Goal: Transaction & Acquisition: Purchase product/service

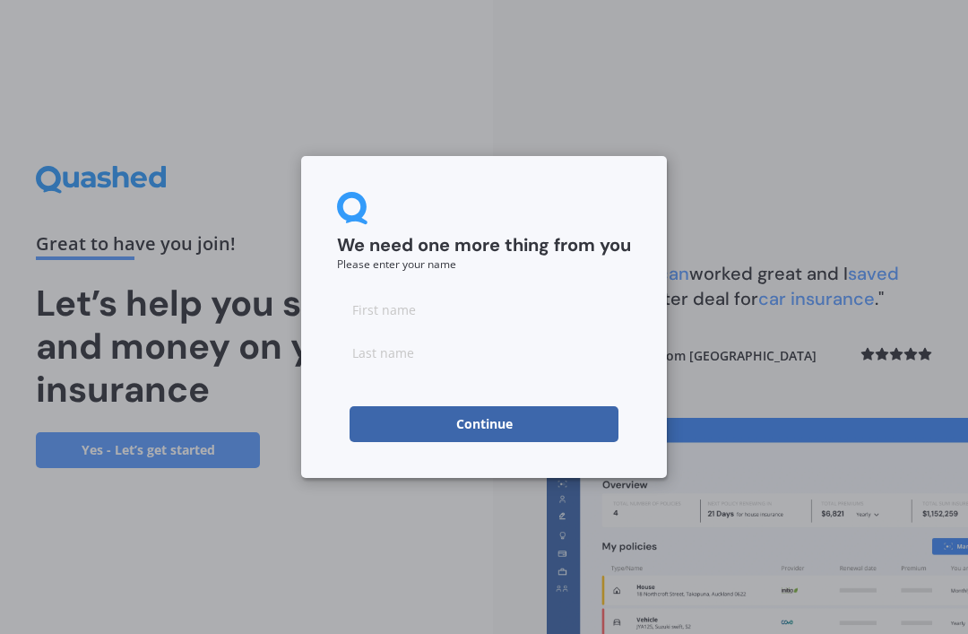
click at [537, 300] on input at bounding box center [484, 309] width 294 height 36
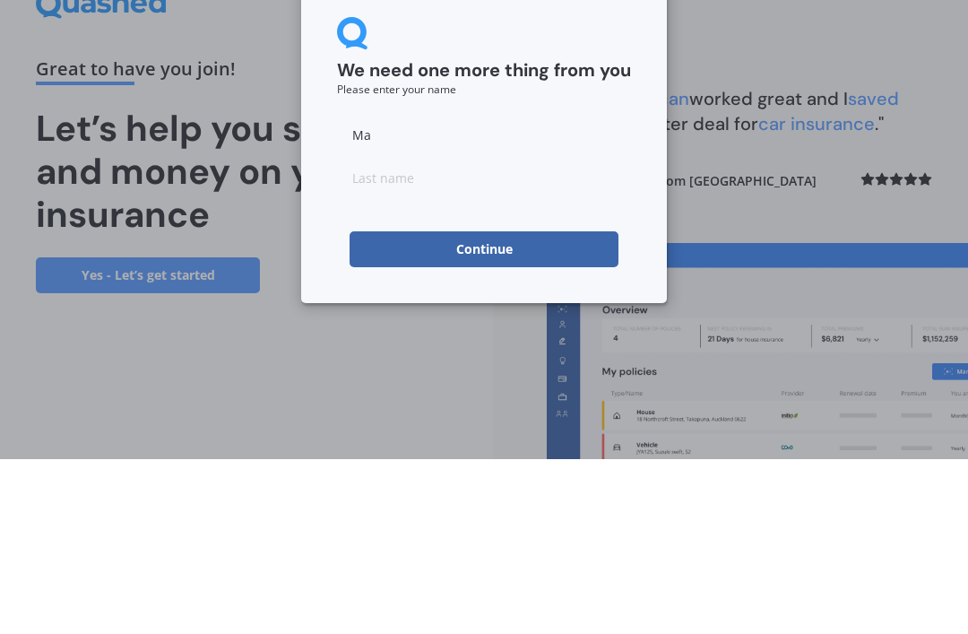
type input "M"
click at [453, 334] on input at bounding box center [484, 352] width 294 height 36
click at [437, 291] on input "Tereas" at bounding box center [484, 309] width 294 height 36
type input "[PERSON_NAME]"
click at [459, 334] on input at bounding box center [484, 352] width 294 height 36
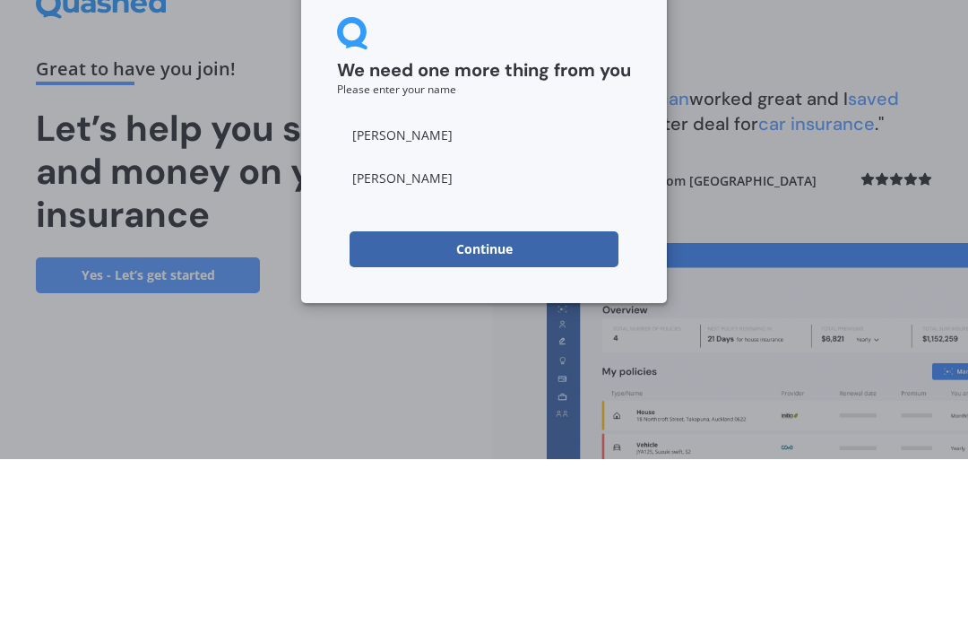
type input "West"
click at [554, 406] on button "Continue" at bounding box center [484, 424] width 269 height 36
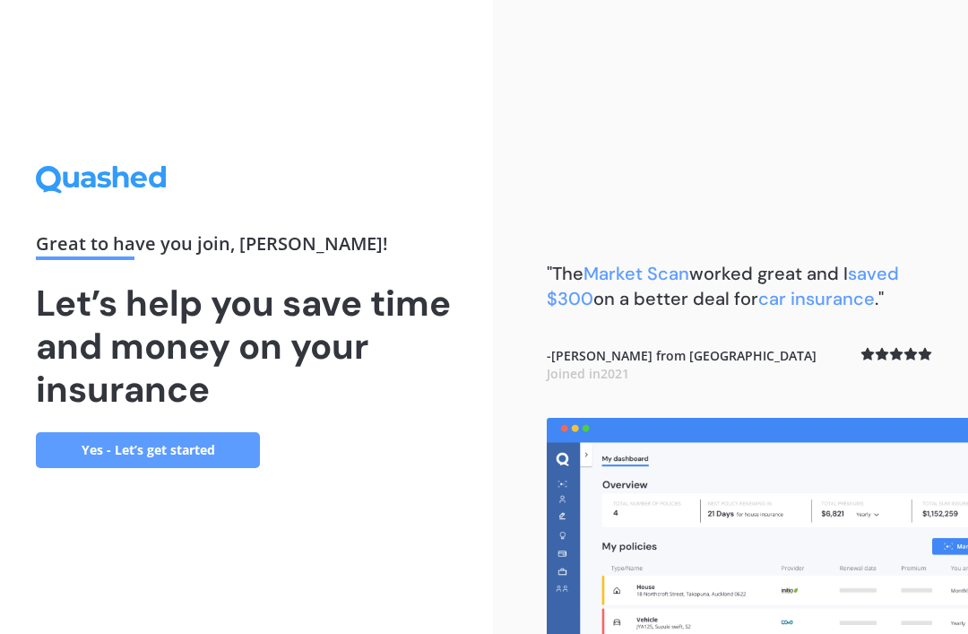
click at [211, 432] on link "Yes - Let’s get started" at bounding box center [148, 450] width 224 height 36
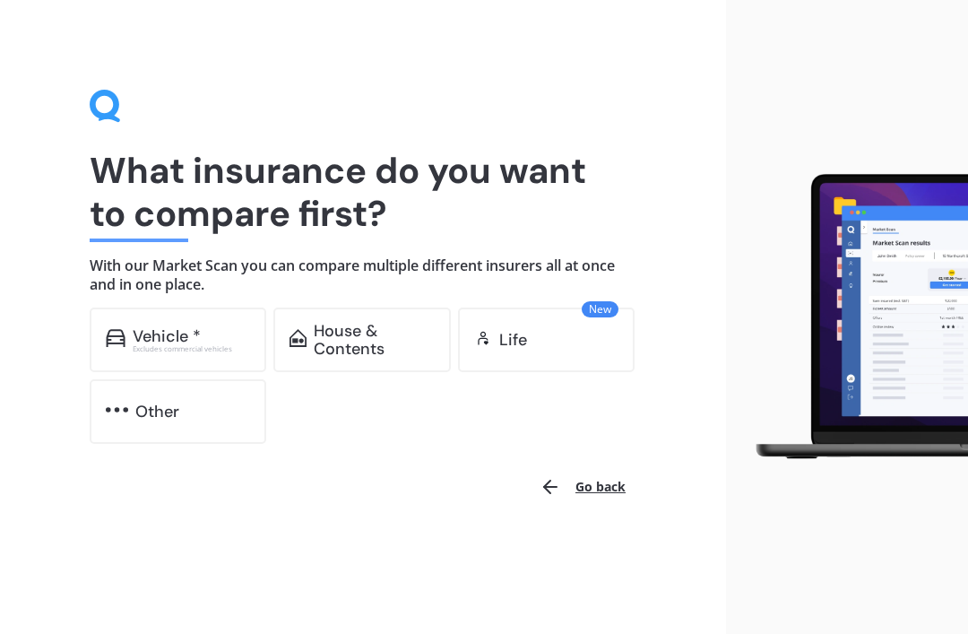
click at [358, 333] on div "House & Contents" at bounding box center [374, 340] width 120 height 36
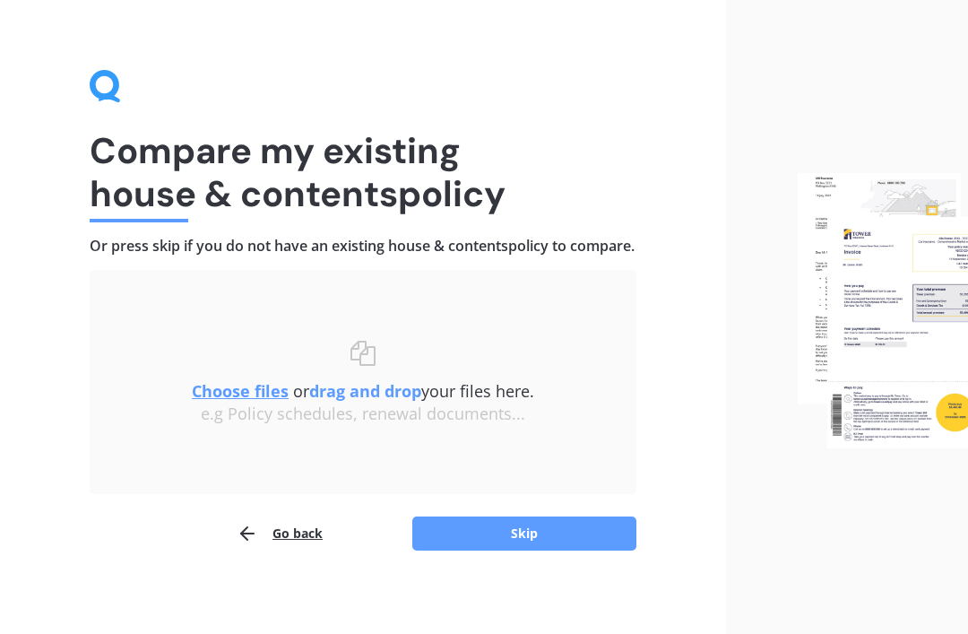
scroll to position [44, 0]
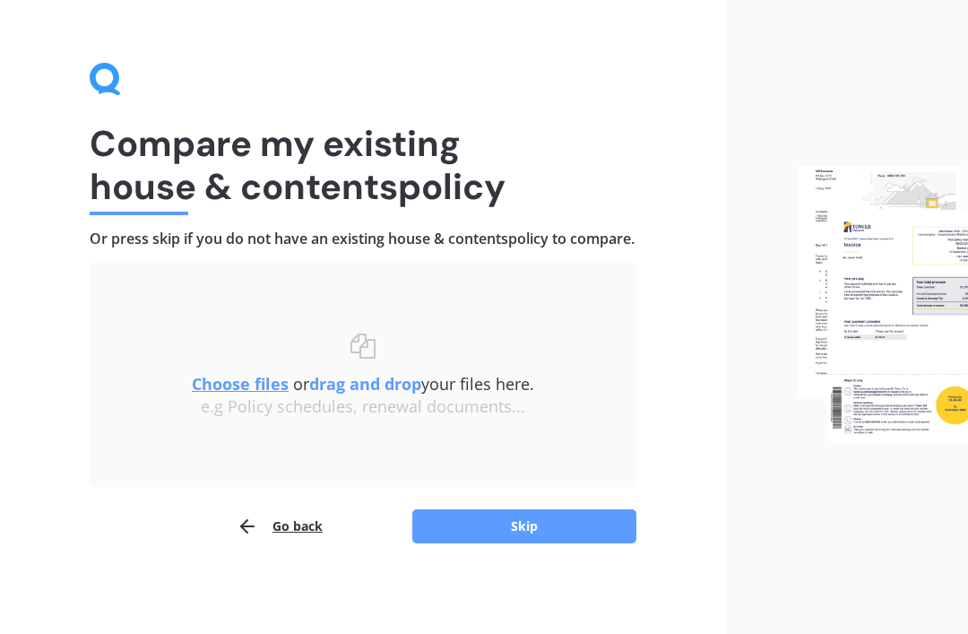
click at [583, 527] on button "Skip" at bounding box center [524, 526] width 224 height 34
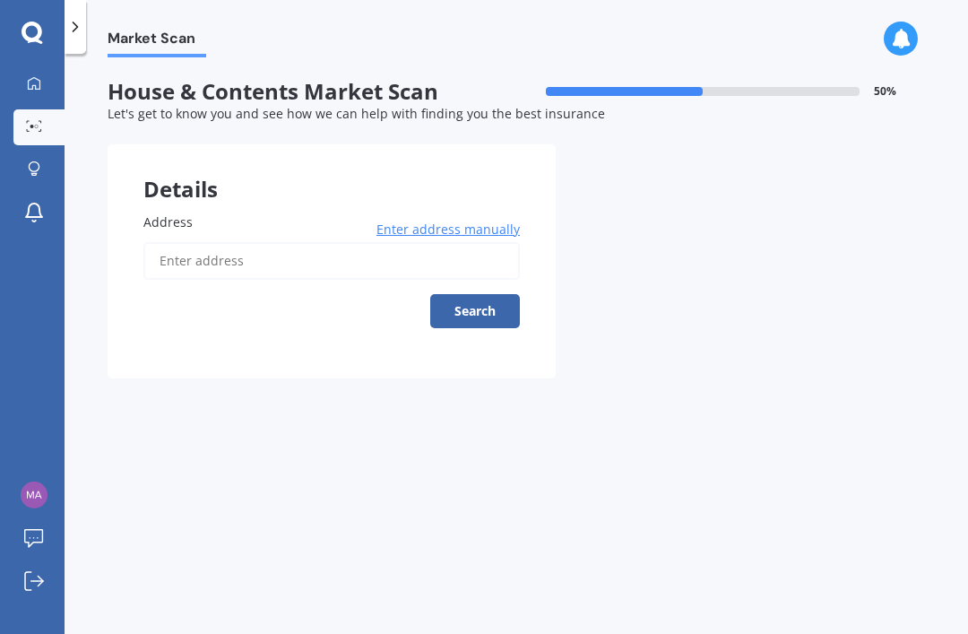
click at [262, 242] on input "Address" at bounding box center [331, 261] width 376 height 38
type input "[STREET_ADDRESS][PERSON_NAME]"
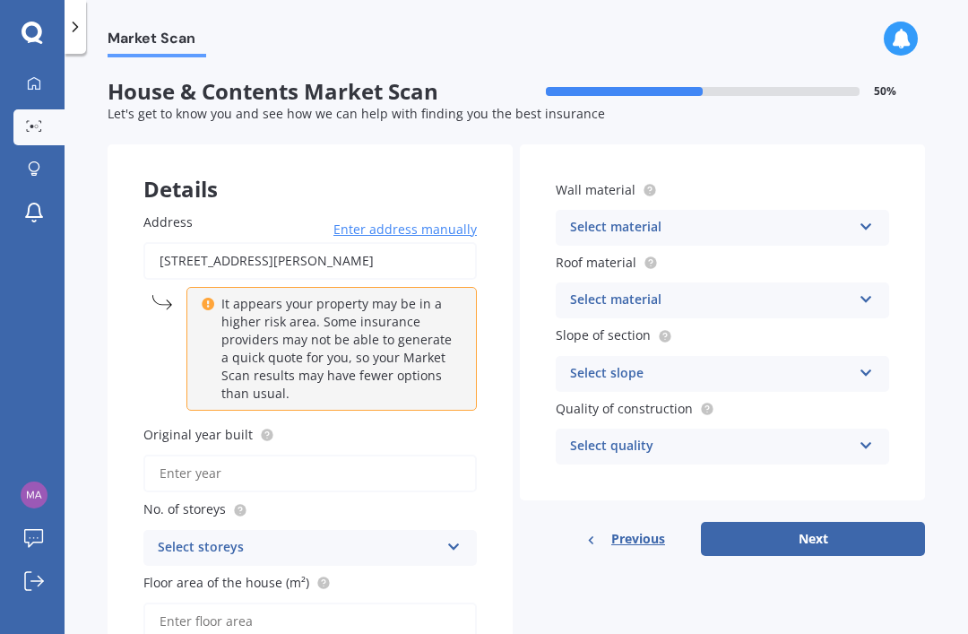
click at [872, 217] on icon at bounding box center [866, 223] width 15 height 13
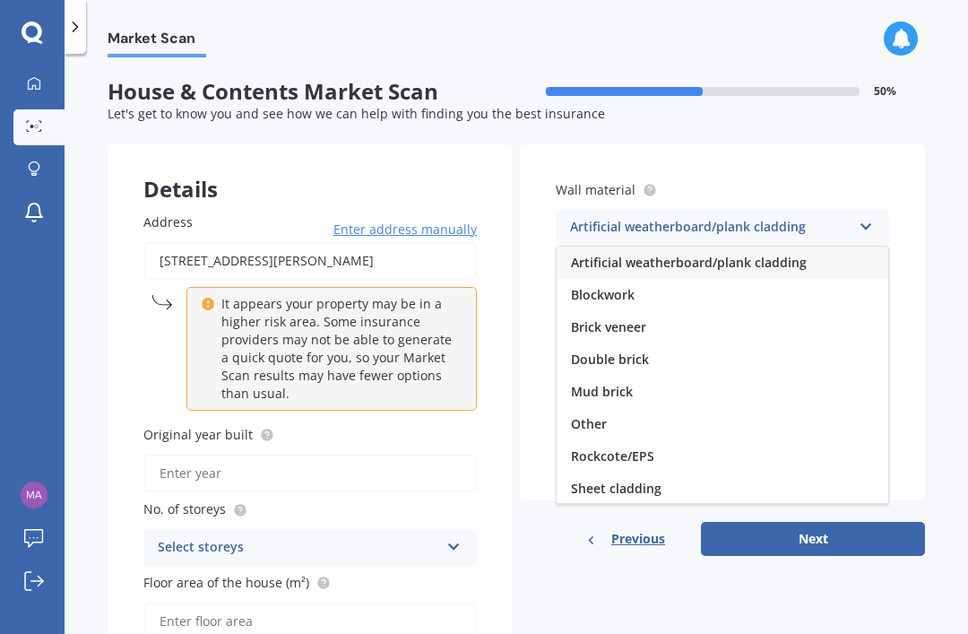
click at [816, 279] on div "Blockwork" at bounding box center [723, 295] width 332 height 32
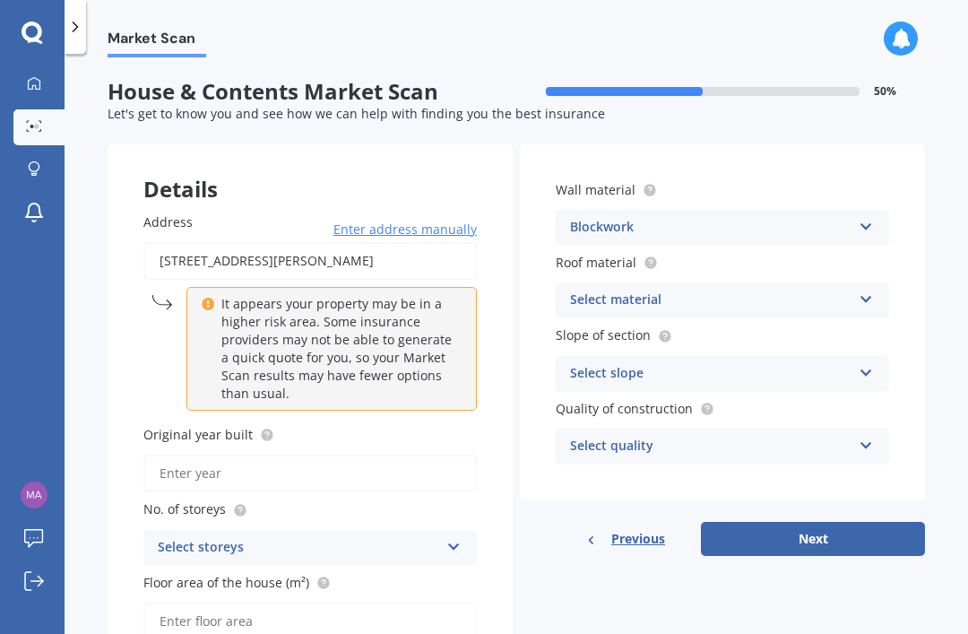
click at [867, 289] on icon at bounding box center [866, 295] width 15 height 13
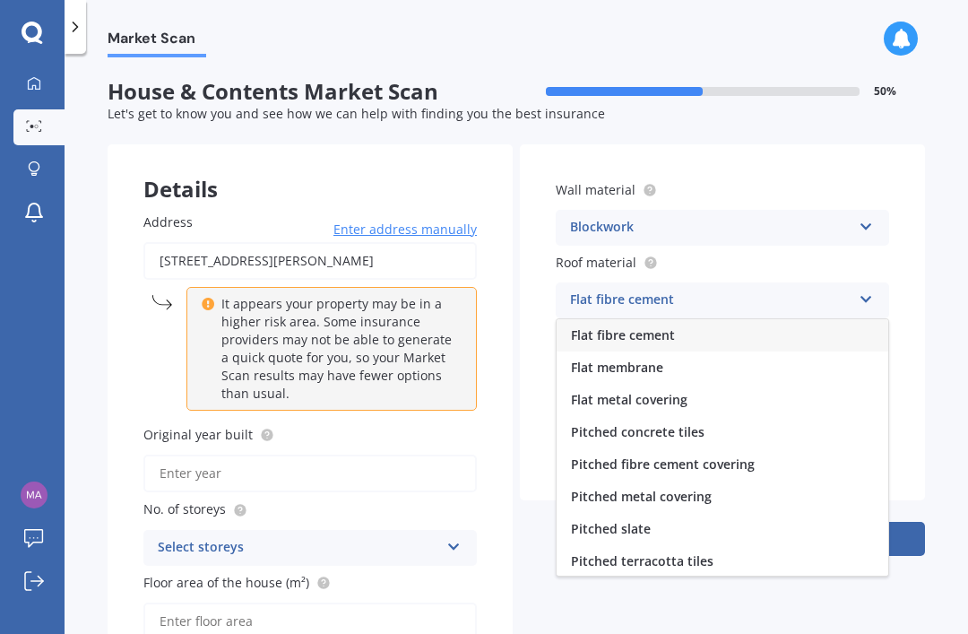
click at [448, 530] on div "Select storeys 1 2 3 4 5+" at bounding box center [309, 548] width 333 height 36
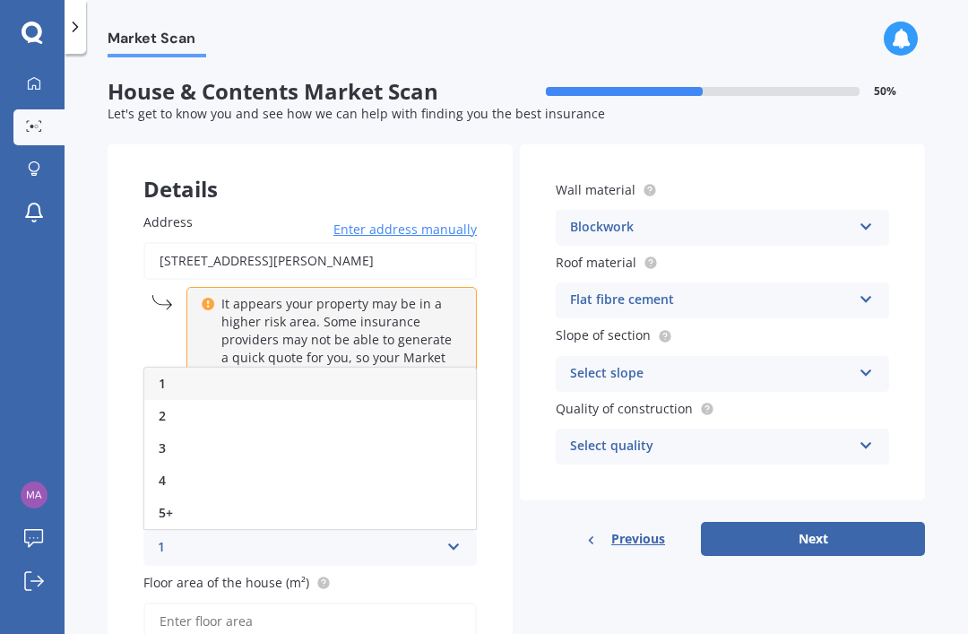
click at [264, 367] on div "1" at bounding box center [310, 383] width 332 height 32
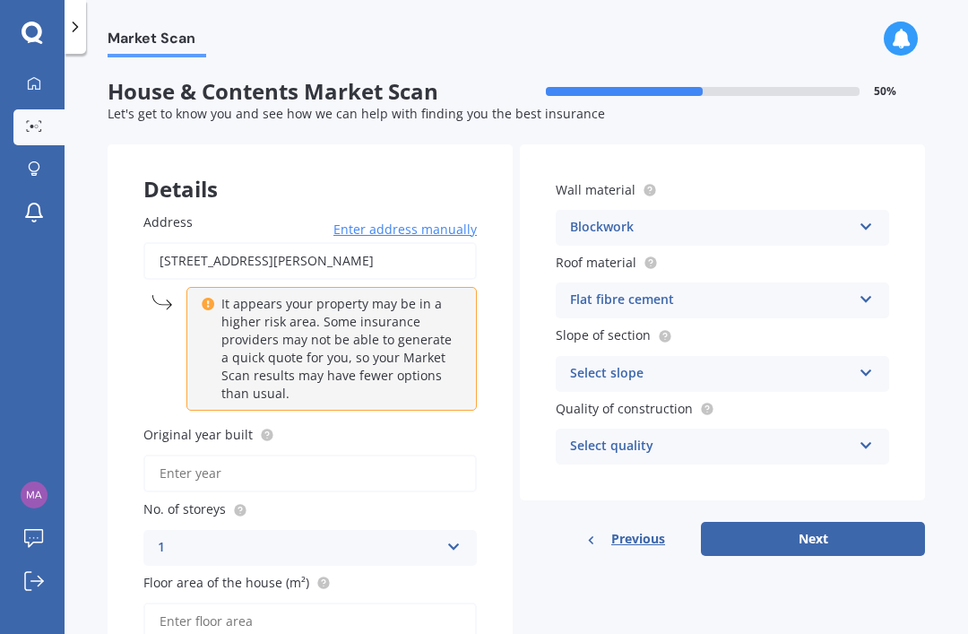
click at [263, 602] on input "Floor area of the house (m²)" at bounding box center [309, 621] width 333 height 38
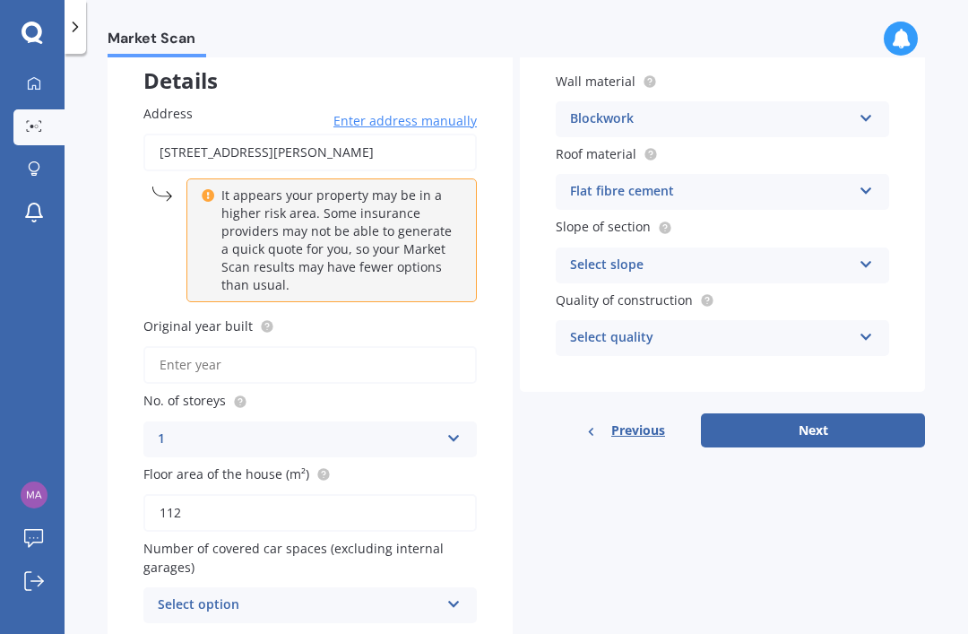
scroll to position [108, 0]
type input "112"
click at [449, 595] on icon at bounding box center [453, 601] width 15 height 13
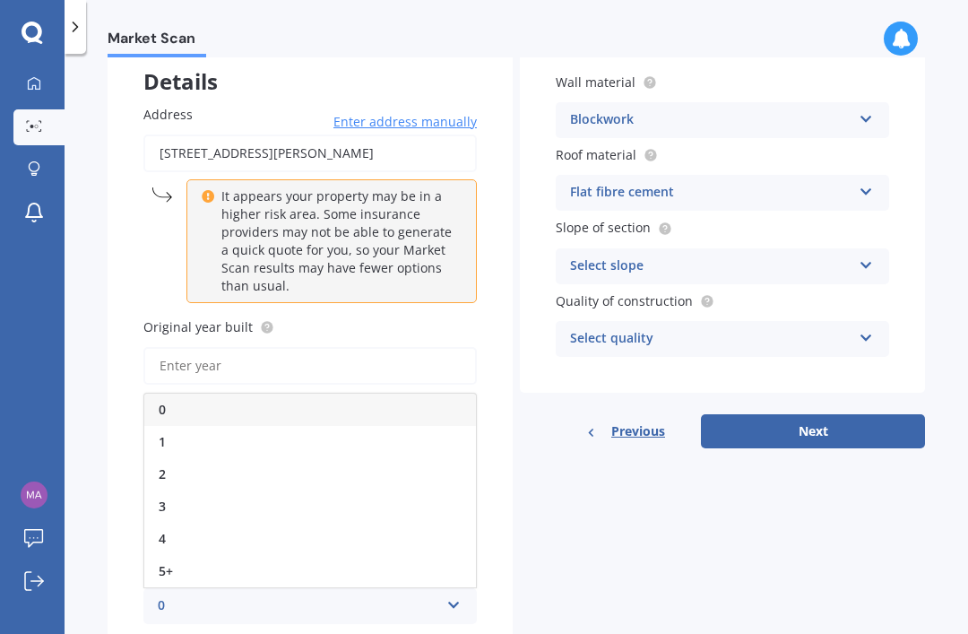
click at [163, 433] on span "1" at bounding box center [162, 441] width 7 height 17
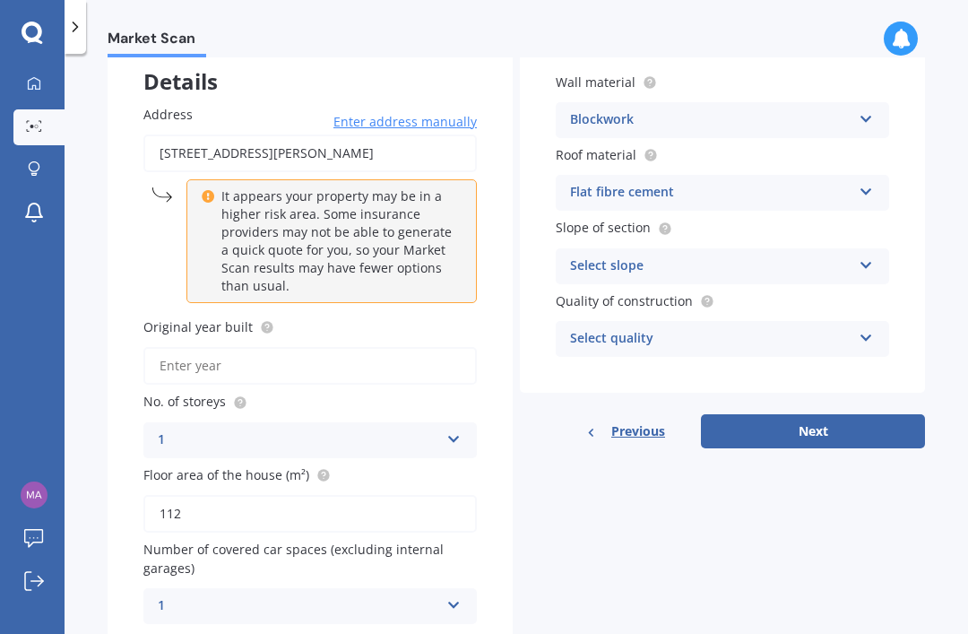
click at [449, 595] on icon at bounding box center [453, 601] width 15 height 13
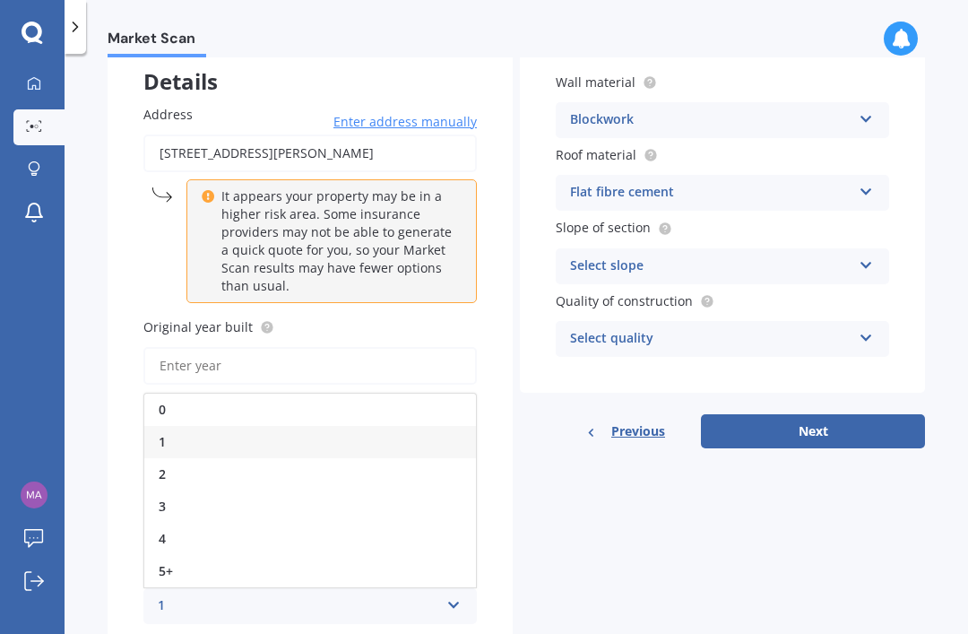
click at [168, 458] on div "2" at bounding box center [310, 474] width 332 height 32
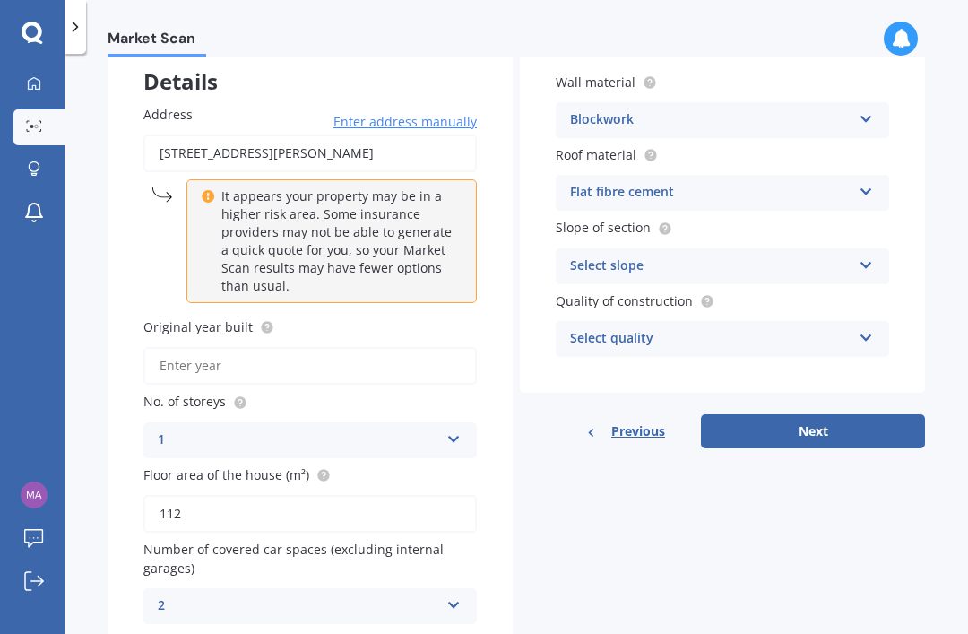
click at [263, 347] on input "Original year built" at bounding box center [309, 366] width 333 height 38
type input "1972"
click at [865, 255] on icon at bounding box center [866, 261] width 15 height 13
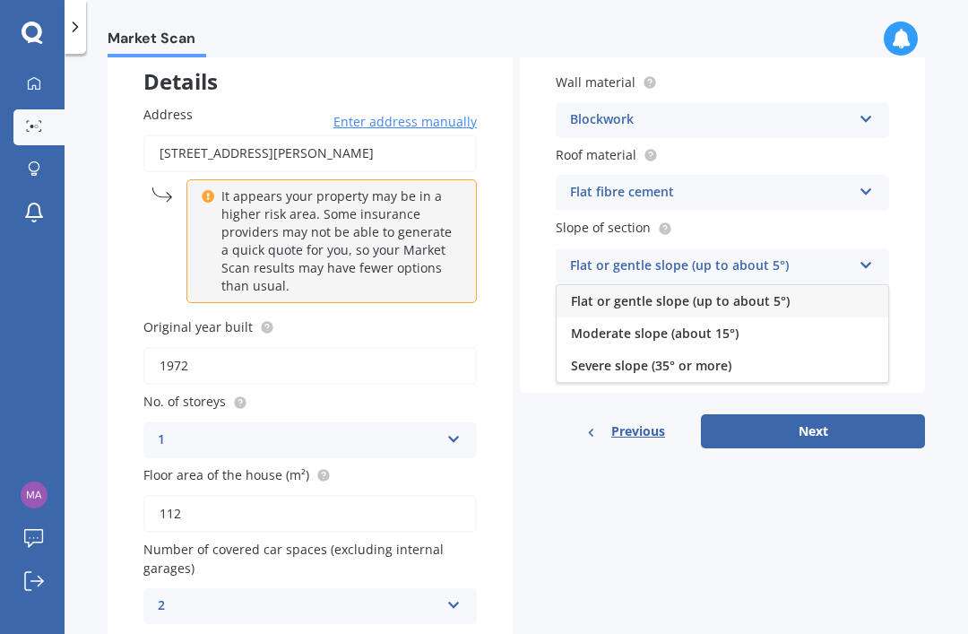
click at [721, 317] on div "Moderate slope (about 15°)" at bounding box center [723, 333] width 332 height 32
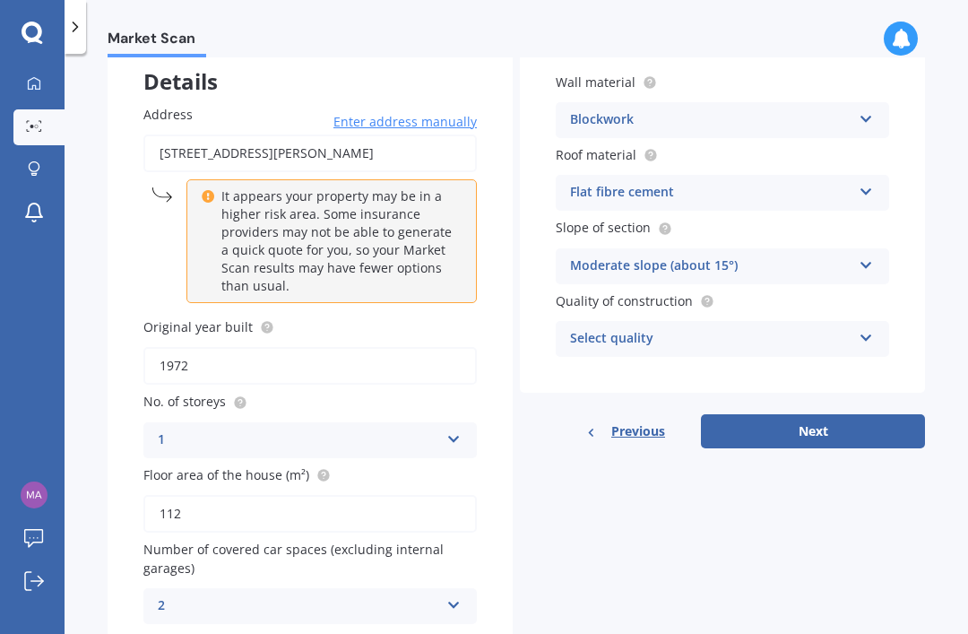
click at [866, 328] on icon at bounding box center [866, 334] width 15 height 13
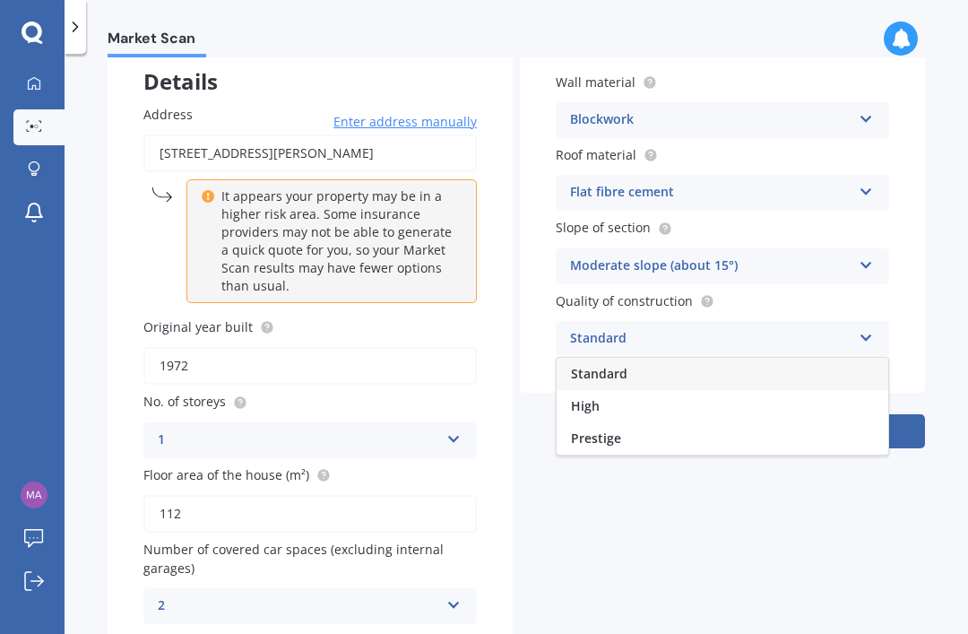
click at [686, 358] on div "Standard" at bounding box center [723, 374] width 332 height 32
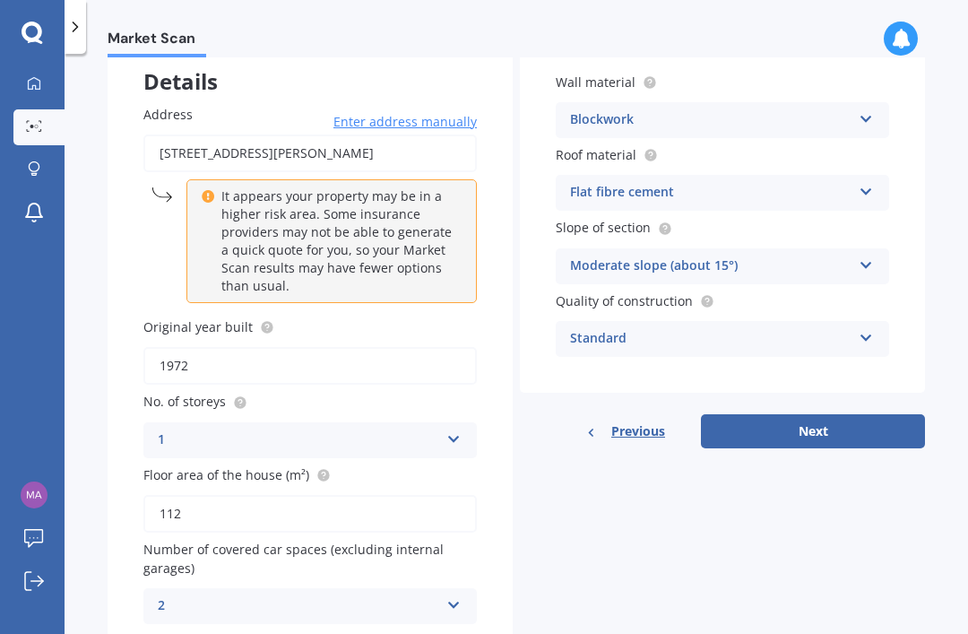
click at [870, 182] on icon at bounding box center [866, 188] width 15 height 13
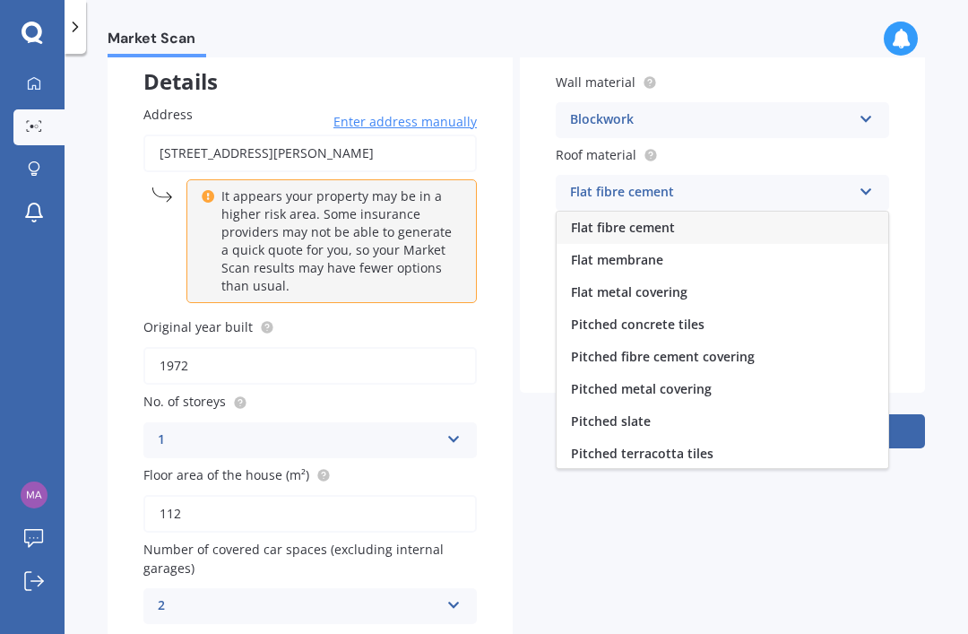
scroll to position [0, 0]
click at [749, 276] on div "Flat metal covering" at bounding box center [723, 292] width 332 height 32
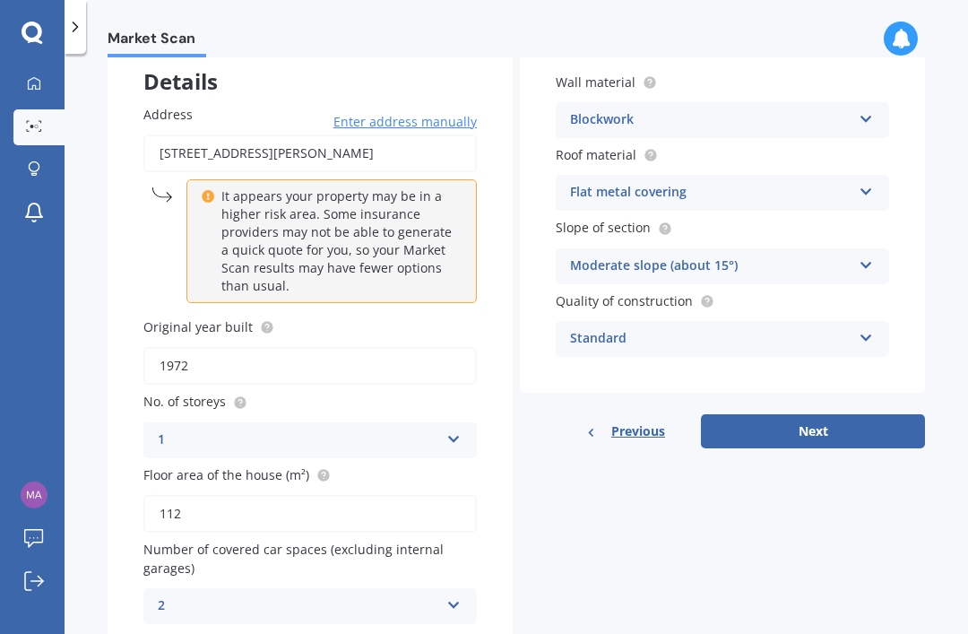
click at [867, 182] on icon at bounding box center [866, 188] width 15 height 13
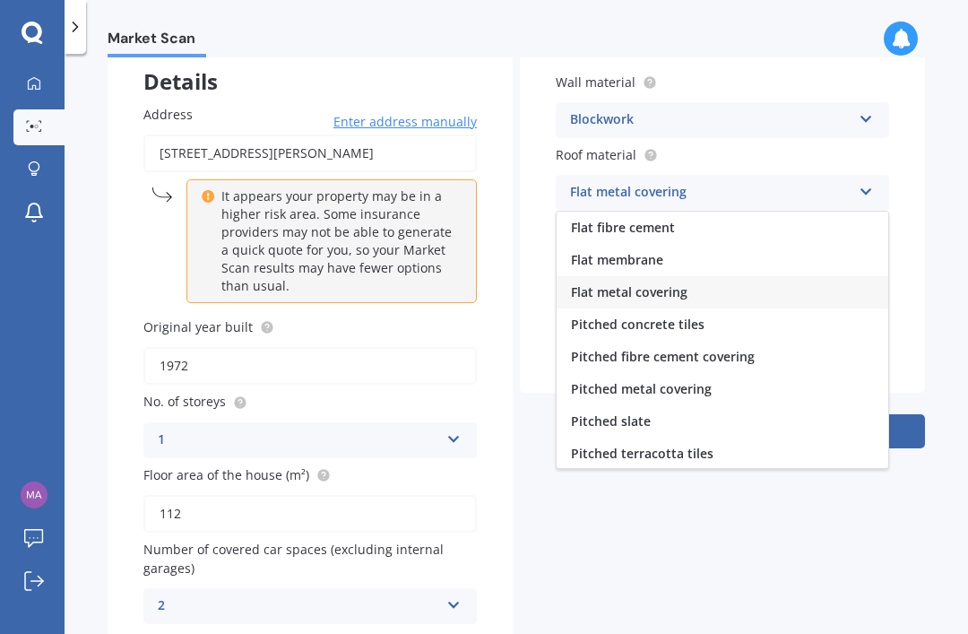
click at [722, 373] on div "Pitched metal covering" at bounding box center [723, 389] width 332 height 32
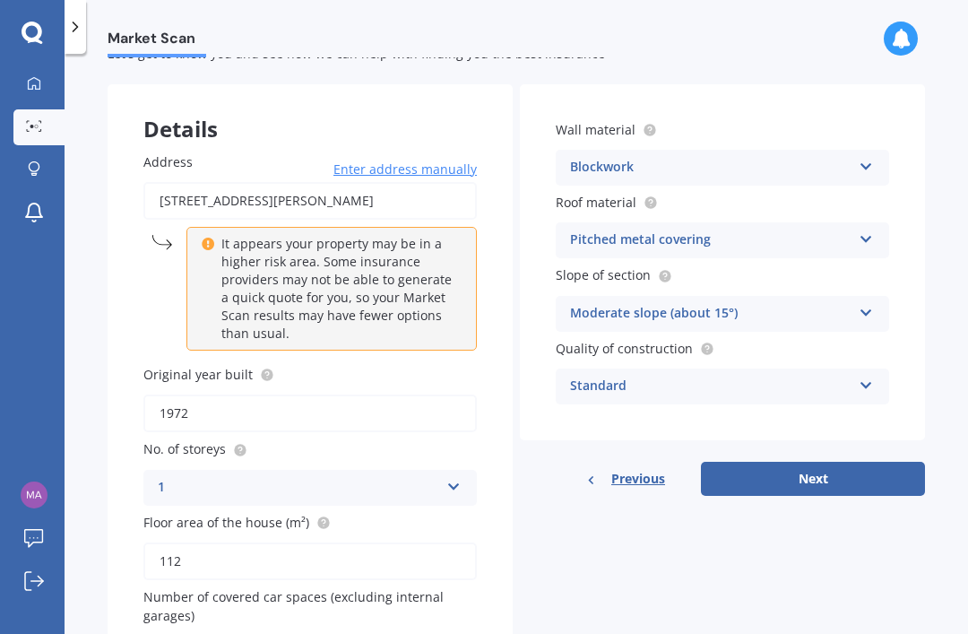
scroll to position [84, 0]
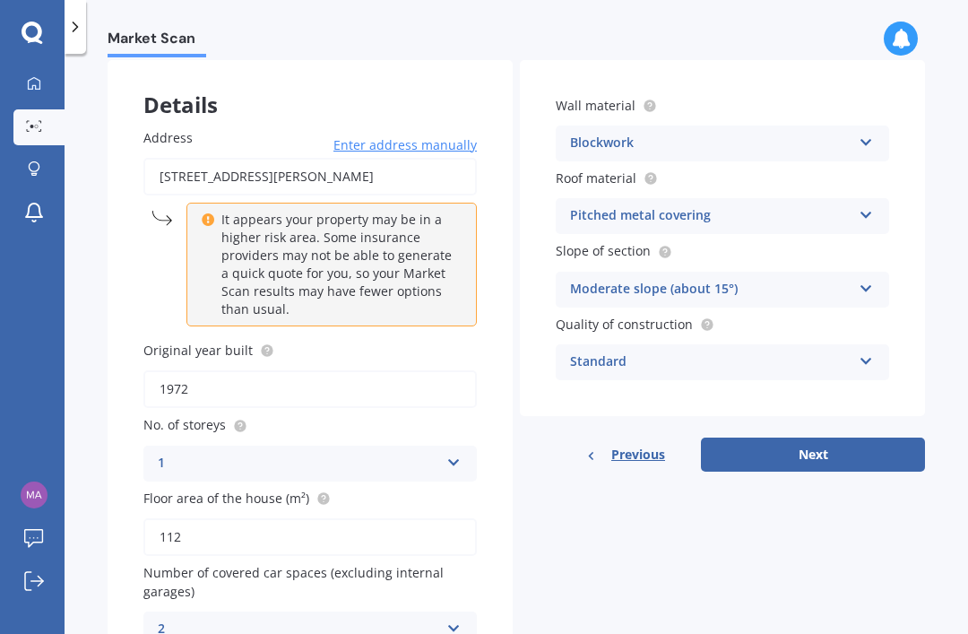
click at [850, 437] on button "Next" at bounding box center [813, 454] width 224 height 34
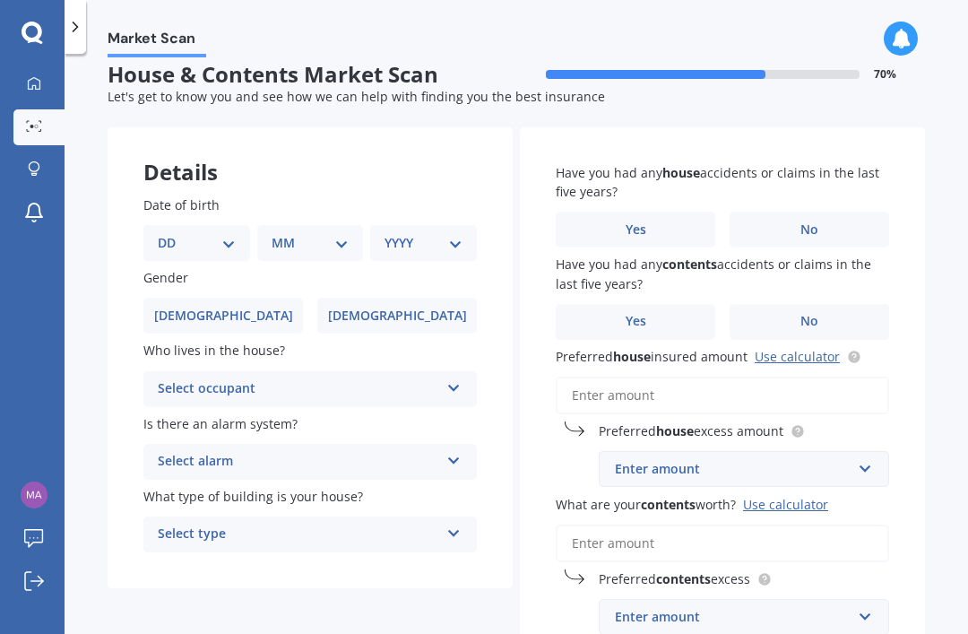
scroll to position [0, 0]
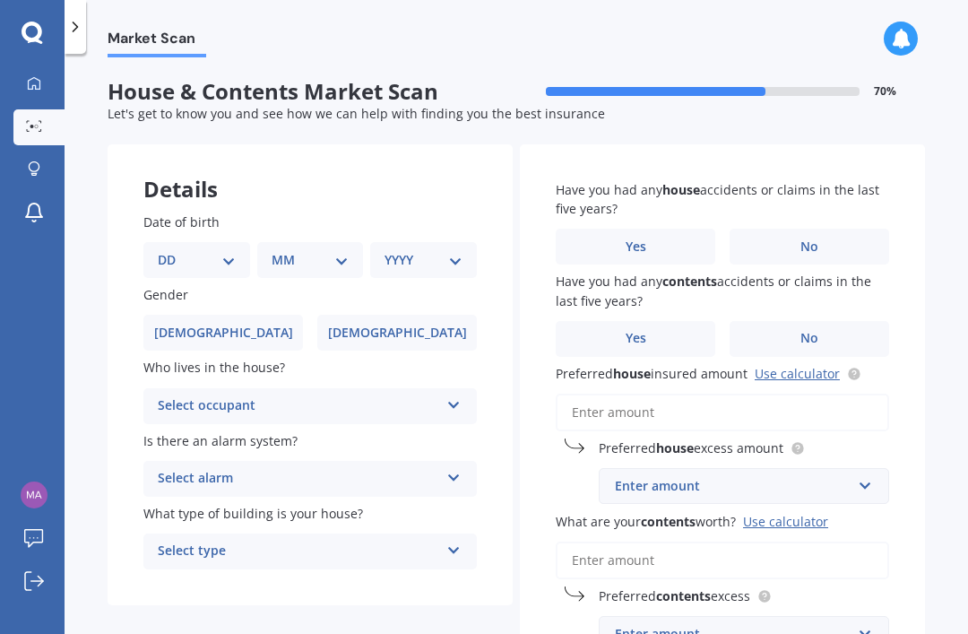
click at [224, 250] on select "DD 01 02 03 04 05 06 07 08 09 10 11 12 13 14 15 16 17 18 19 20 21 22 23 24 25 2…" at bounding box center [197, 260] width 78 height 20
select select "14"
click at [349, 250] on select "MM 01 02 03 04 05 06 07 08 09 10 11 12" at bounding box center [314, 260] width 71 height 20
select select "05"
click at [452, 250] on select "YYYY 2009 2008 2007 2006 2005 2004 2003 2002 2001 2000 1999 1998 1997 1996 1995…" at bounding box center [419, 260] width 71 height 20
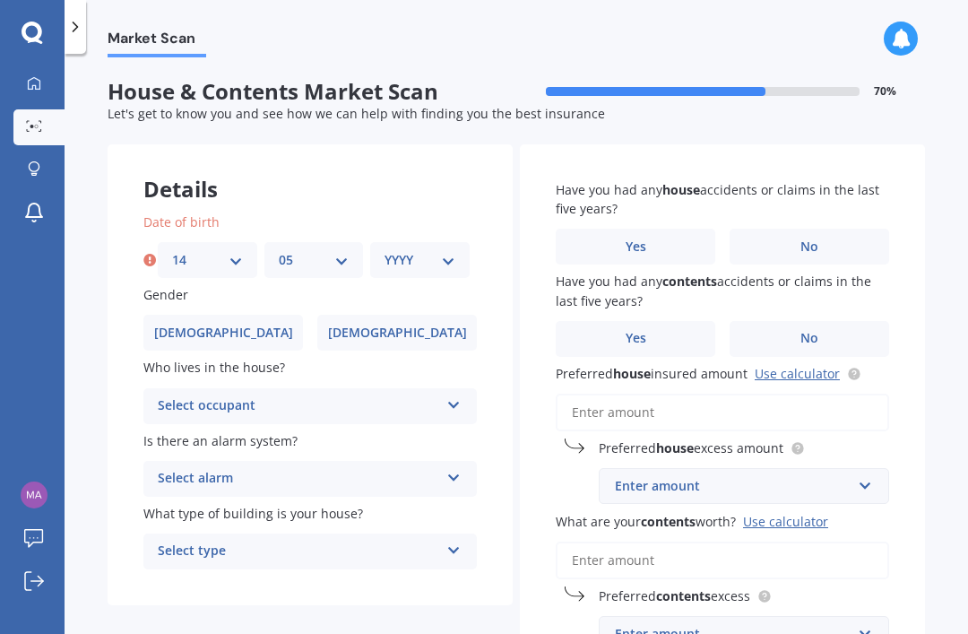
select select "1946"
click at [437, 315] on label "[DEMOGRAPHIC_DATA]" at bounding box center [397, 333] width 160 height 36
click at [0, 0] on input "[DEMOGRAPHIC_DATA]" at bounding box center [0, 0] width 0 height 0
click at [458, 395] on icon at bounding box center [453, 401] width 15 height 13
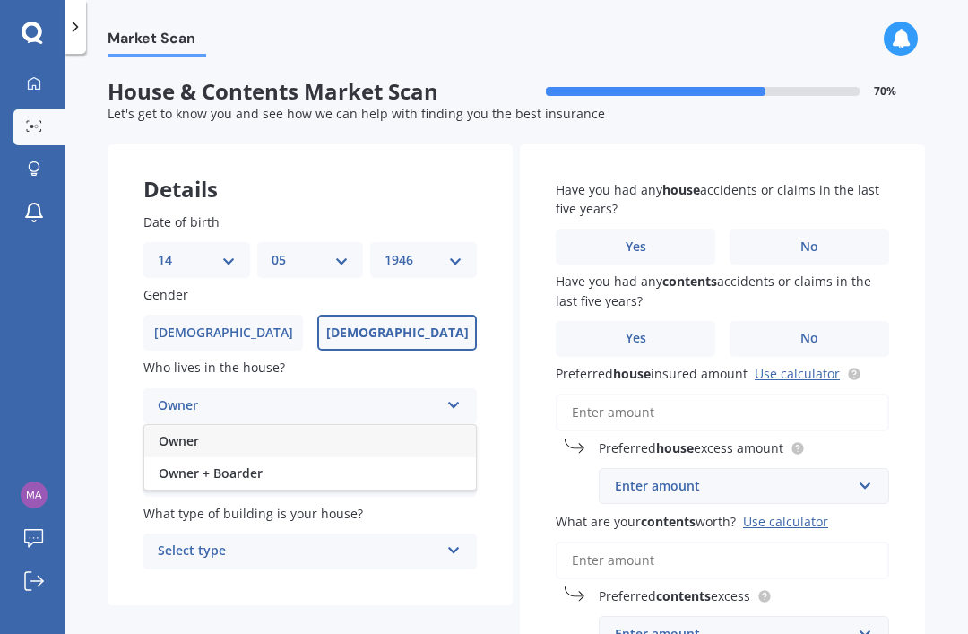
click at [316, 425] on div "Owner" at bounding box center [310, 441] width 332 height 32
click at [461, 468] on icon at bounding box center [453, 474] width 15 height 13
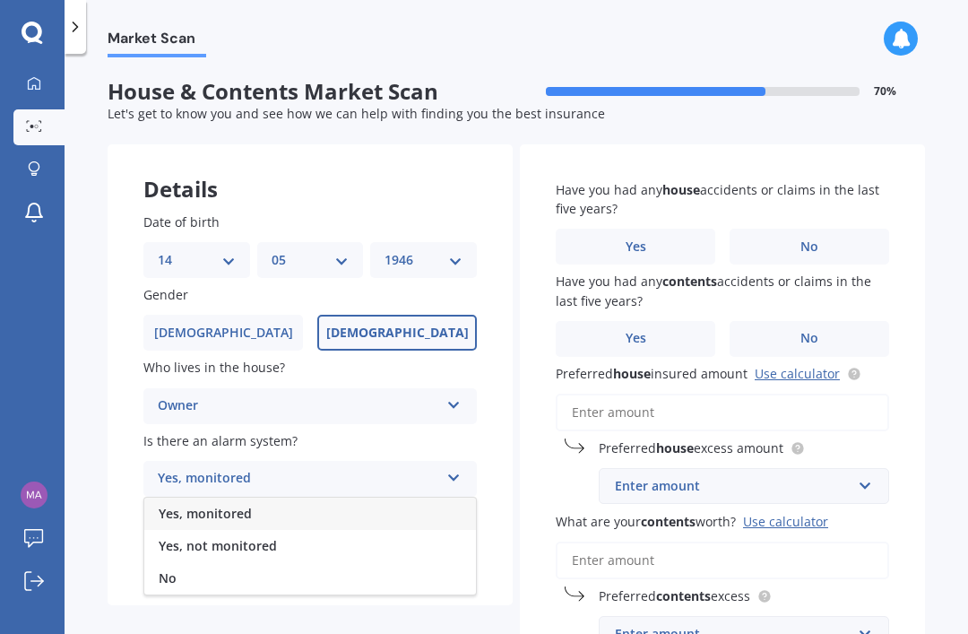
click at [458, 468] on icon at bounding box center [453, 474] width 15 height 13
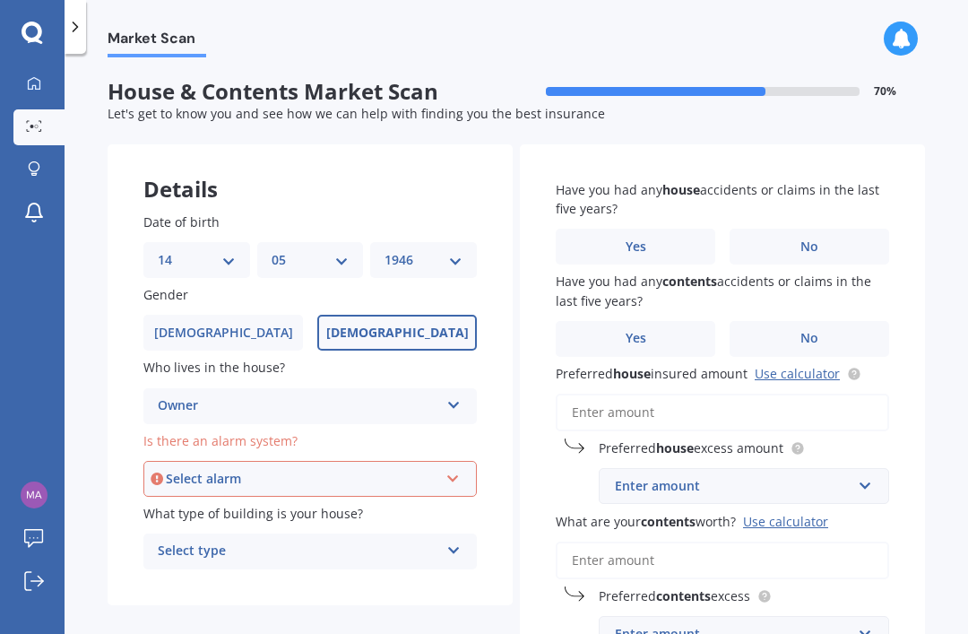
click at [460, 469] on icon at bounding box center [452, 475] width 15 height 13
click at [271, 561] on div "No" at bounding box center [310, 577] width 330 height 32
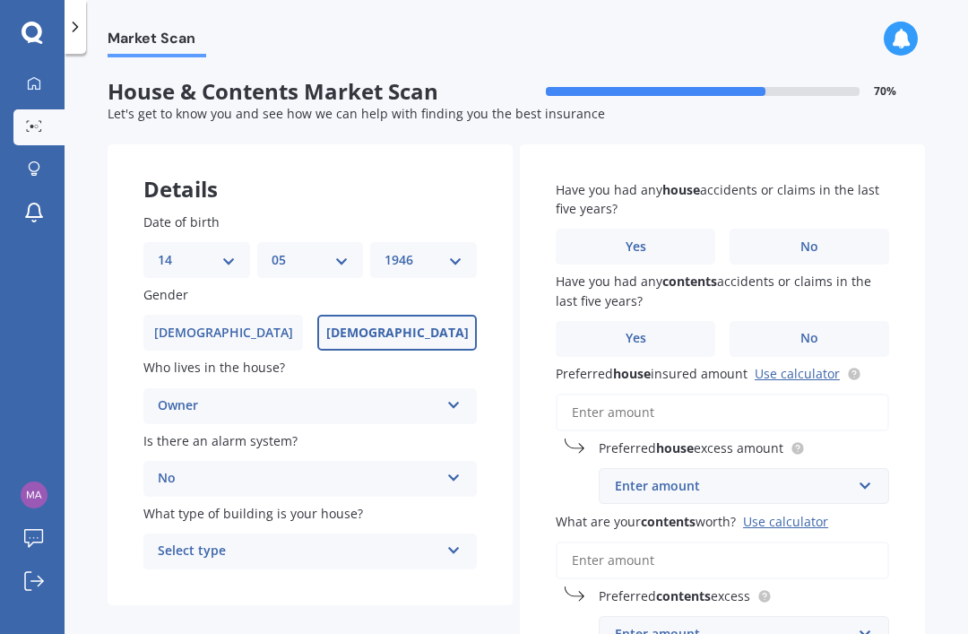
click at [460, 540] on icon at bounding box center [453, 546] width 15 height 13
click at [405, 570] on div "Freestanding" at bounding box center [310, 586] width 332 height 32
click at [820, 229] on label "No" at bounding box center [809, 247] width 160 height 36
click at [0, 0] on input "No" at bounding box center [0, 0] width 0 height 0
click at [819, 321] on label "No" at bounding box center [809, 339] width 160 height 36
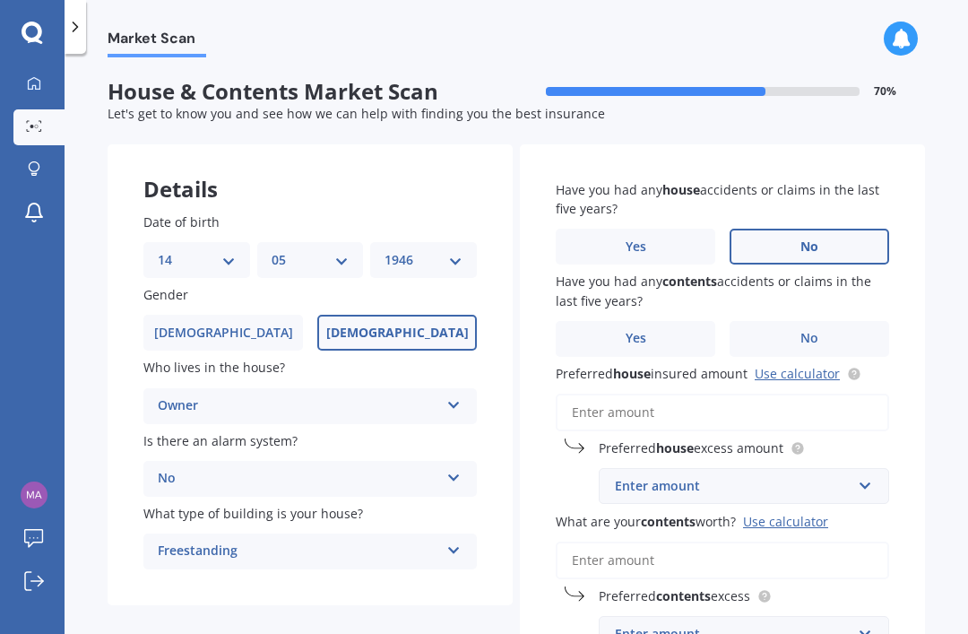
click at [0, 0] on input "No" at bounding box center [0, 0] width 0 height 0
click at [593, 393] on input "Preferred house insured amount Use calculator" at bounding box center [722, 412] width 333 height 38
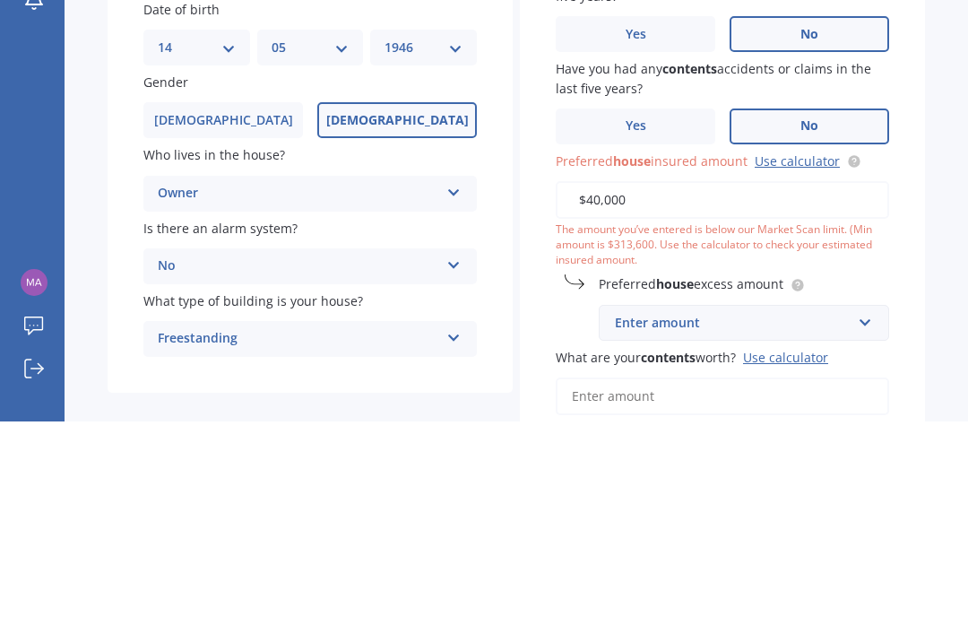
type input "$400,000"
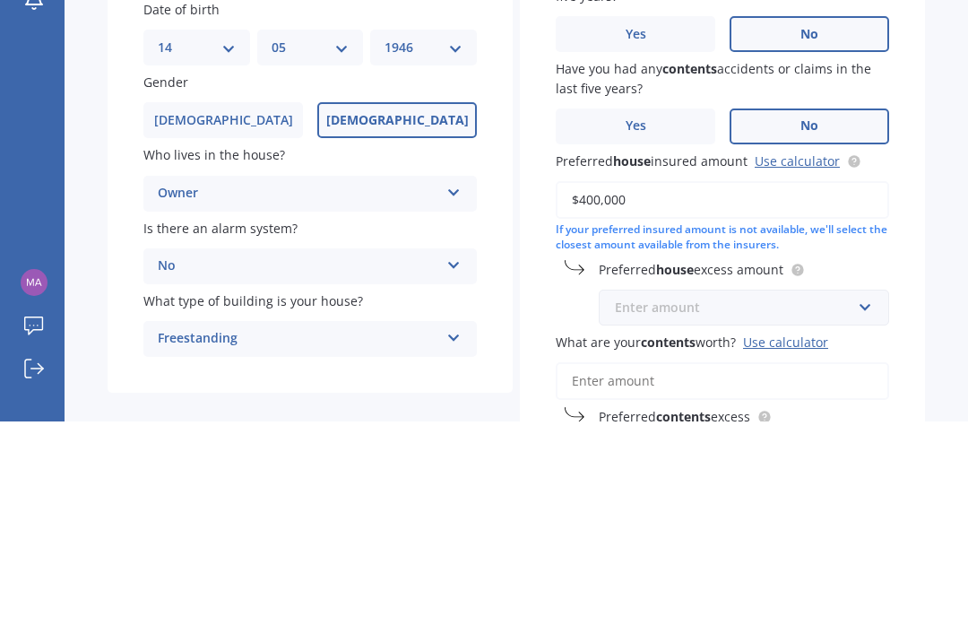
click at [857, 503] on input "text" at bounding box center [737, 520] width 274 height 34
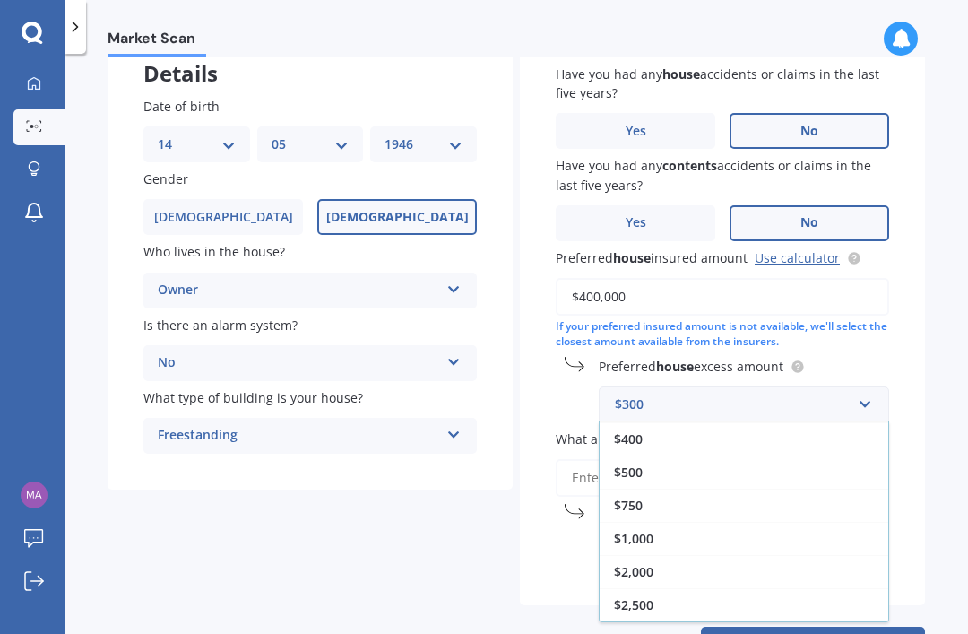
scroll to position [114, 0]
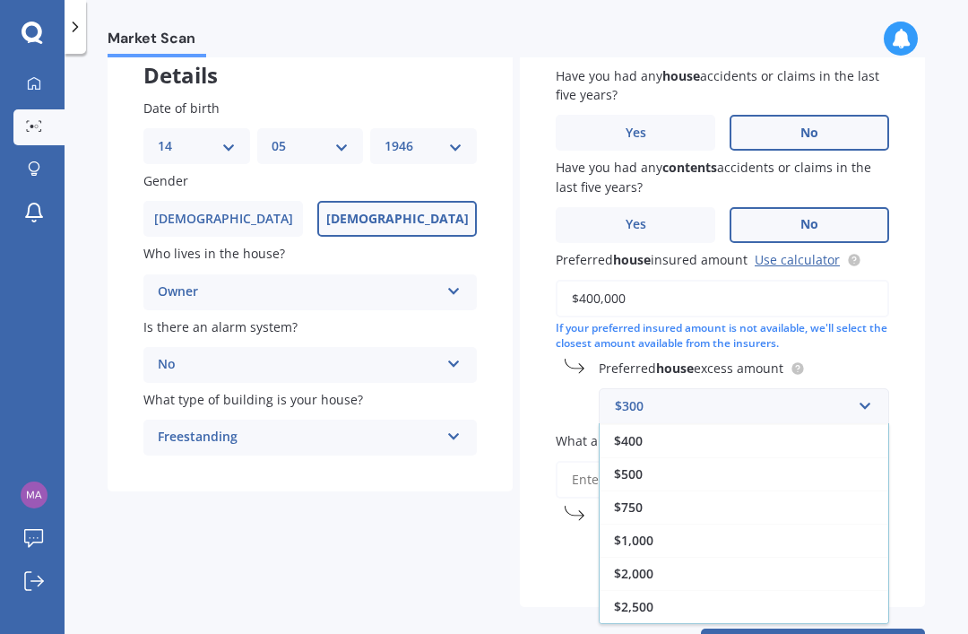
click at [678, 557] on div "$2,000" at bounding box center [744, 573] width 289 height 33
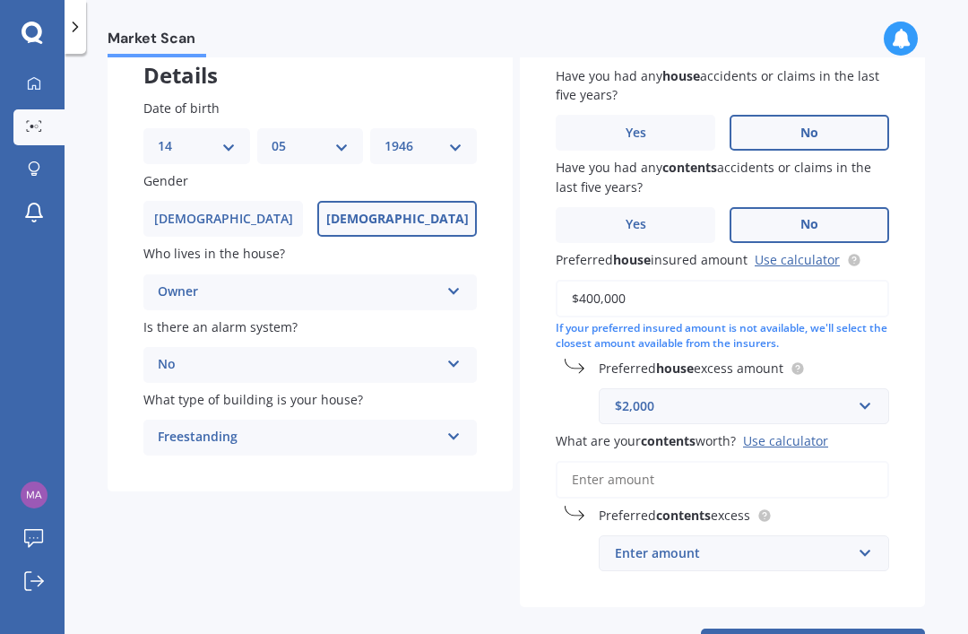
click at [703, 461] on input "What are your contents worth? Use calculator" at bounding box center [722, 480] width 333 height 38
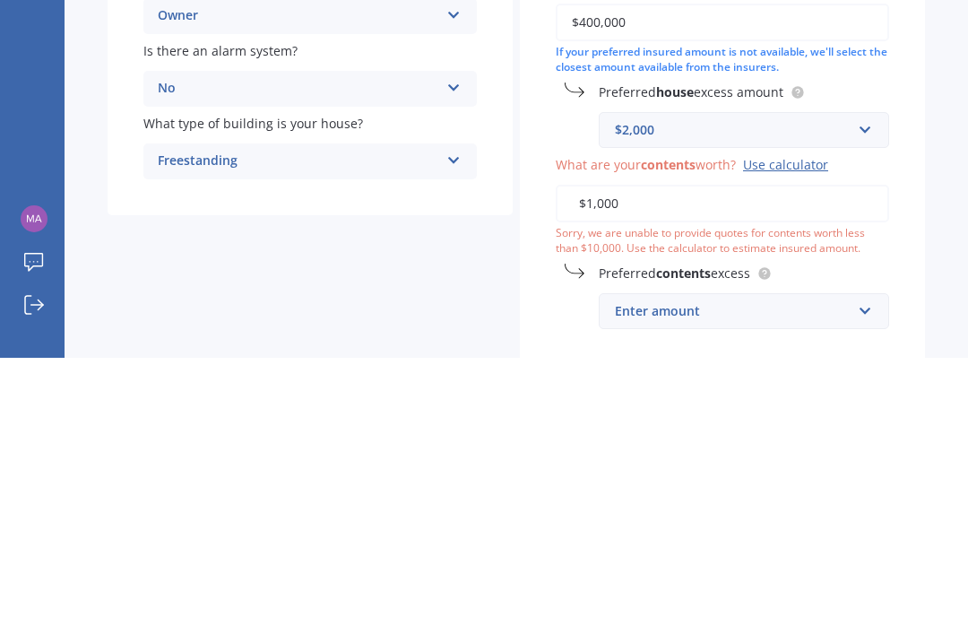
type input "$10,000"
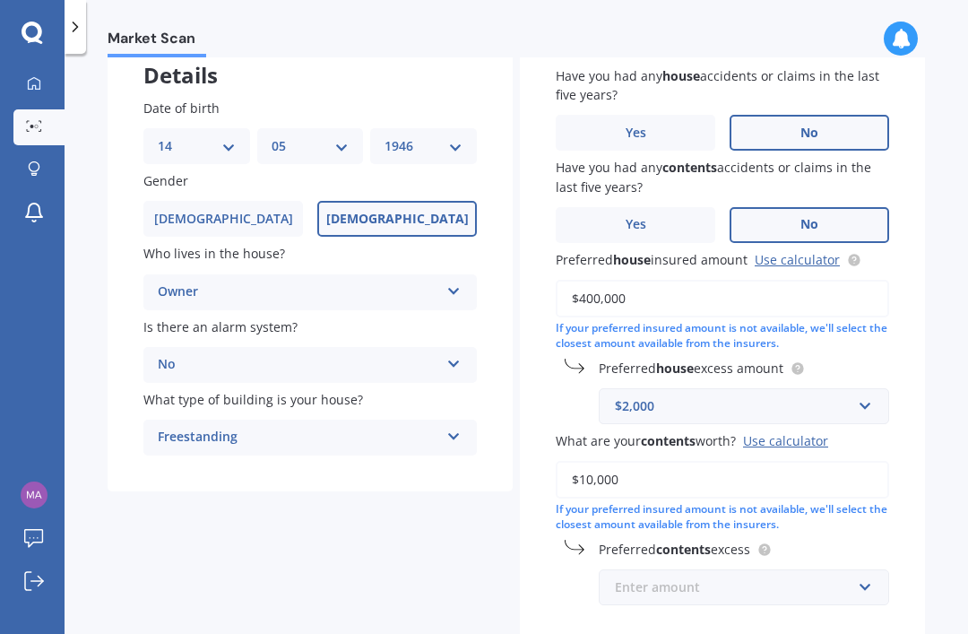
click at [866, 570] on input "text" at bounding box center [737, 587] width 274 height 34
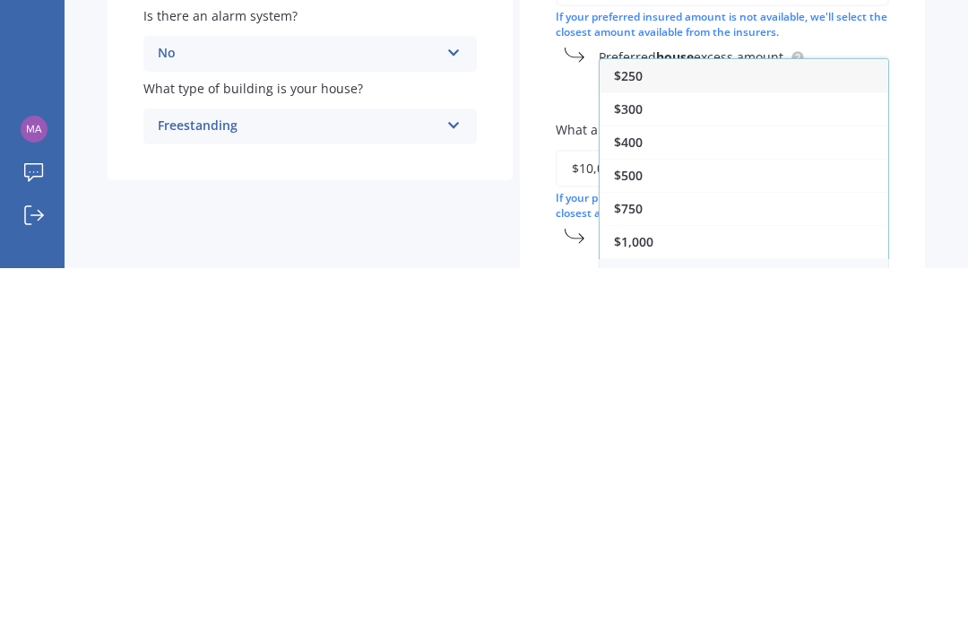
scroll to position [59, 0]
click at [695, 458] on div "$300" at bounding box center [744, 474] width 289 height 33
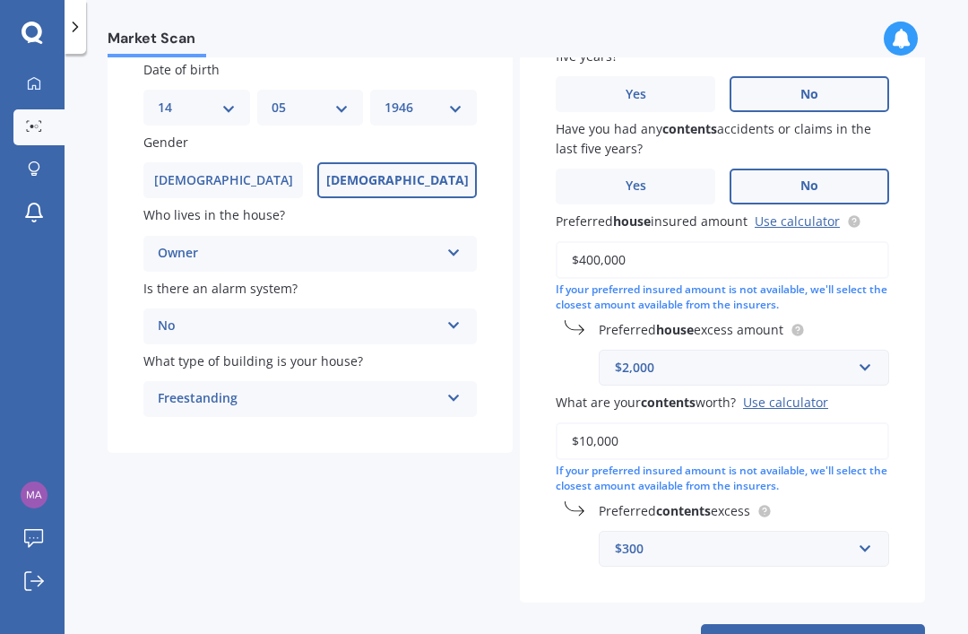
scroll to position [151, 0]
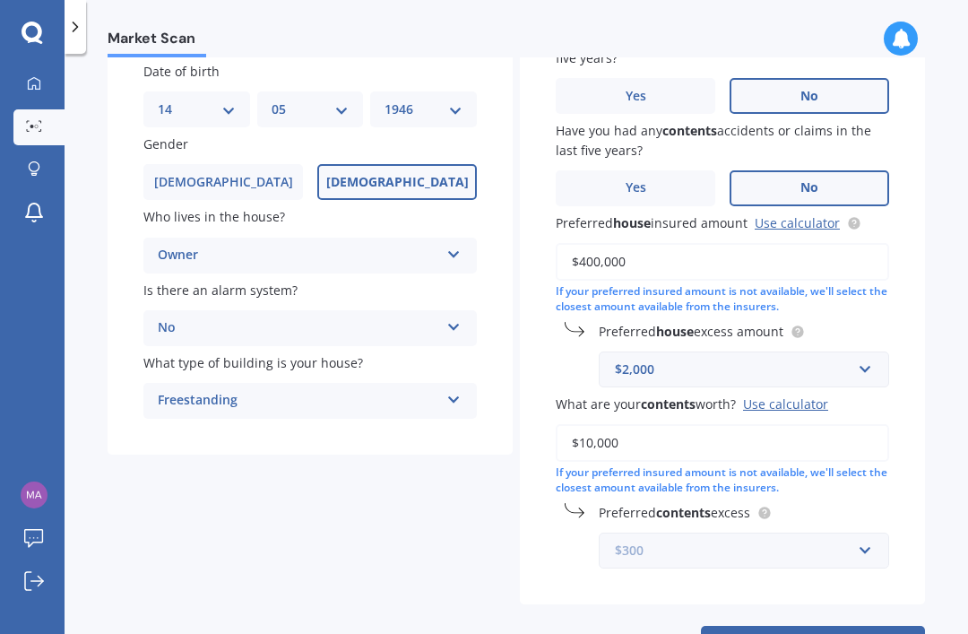
click at [871, 533] on input "text" at bounding box center [737, 550] width 274 height 34
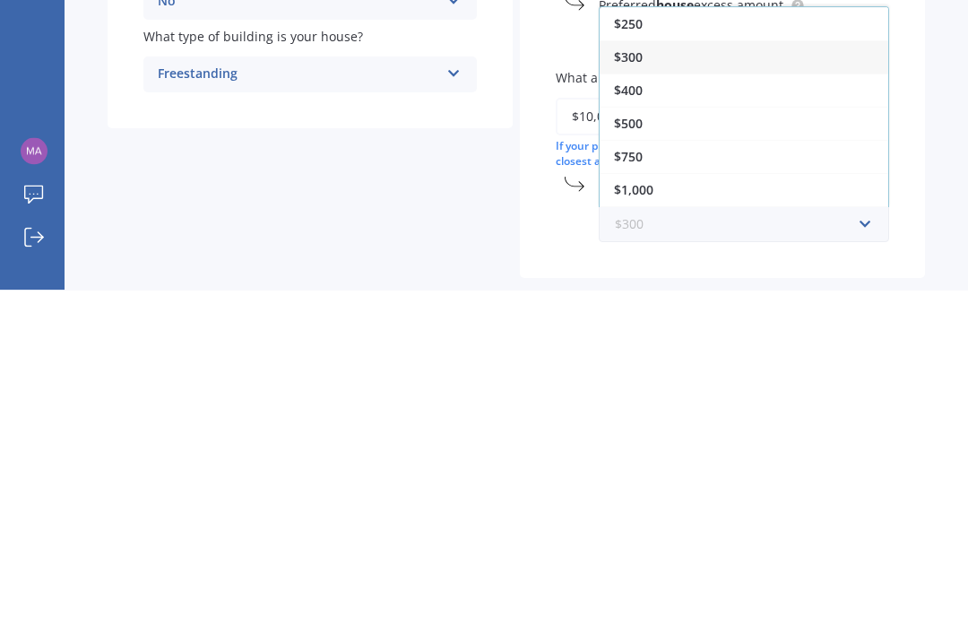
scroll to position [130, 0]
click at [650, 420] on div "$400" at bounding box center [744, 436] width 289 height 33
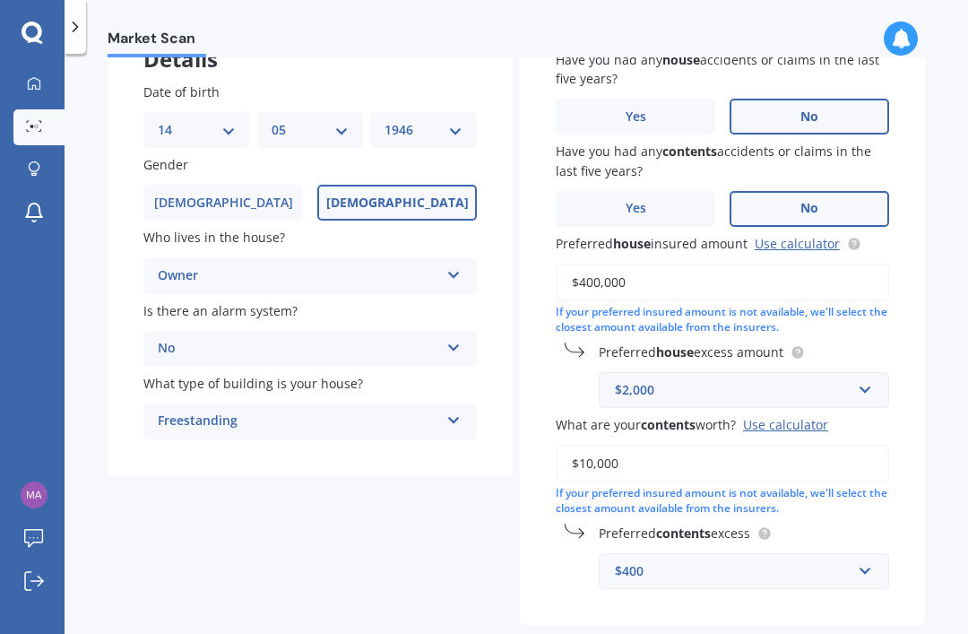
select select "14"
select select "05"
select select "1946"
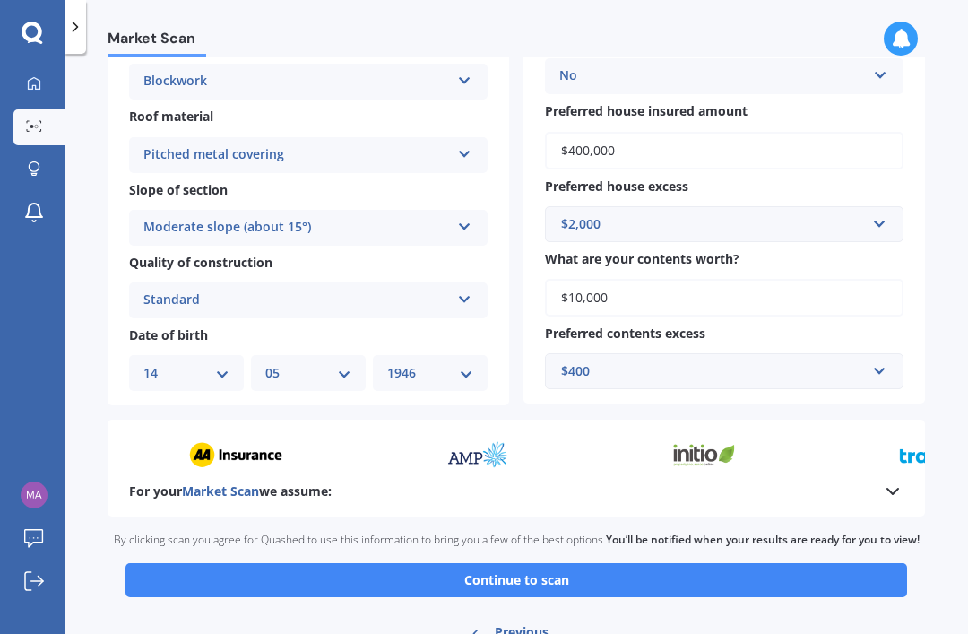
scroll to position [493, 0]
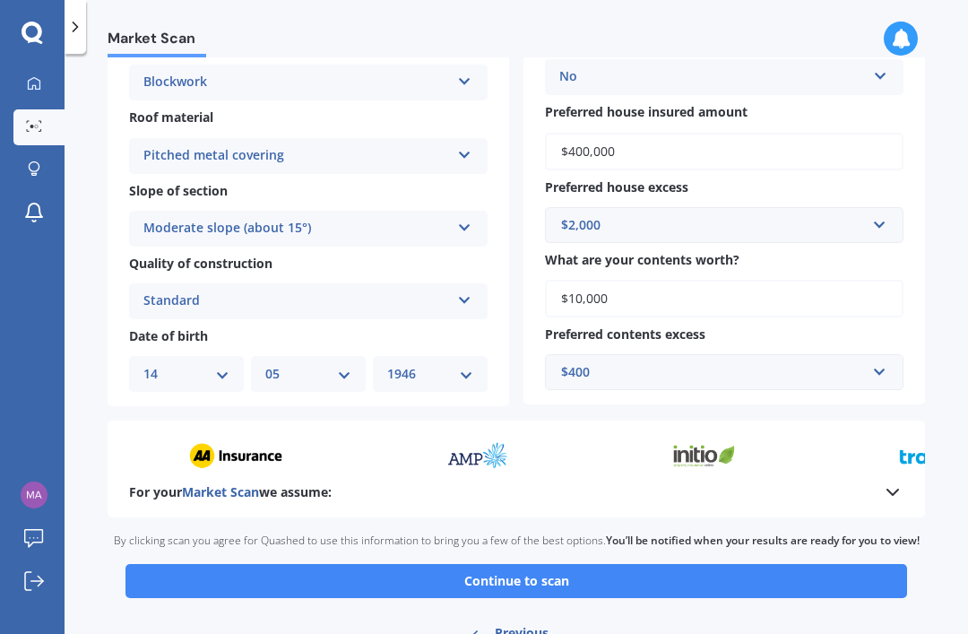
click at [741, 564] on button "Continue to scan" at bounding box center [515, 581] width 781 height 34
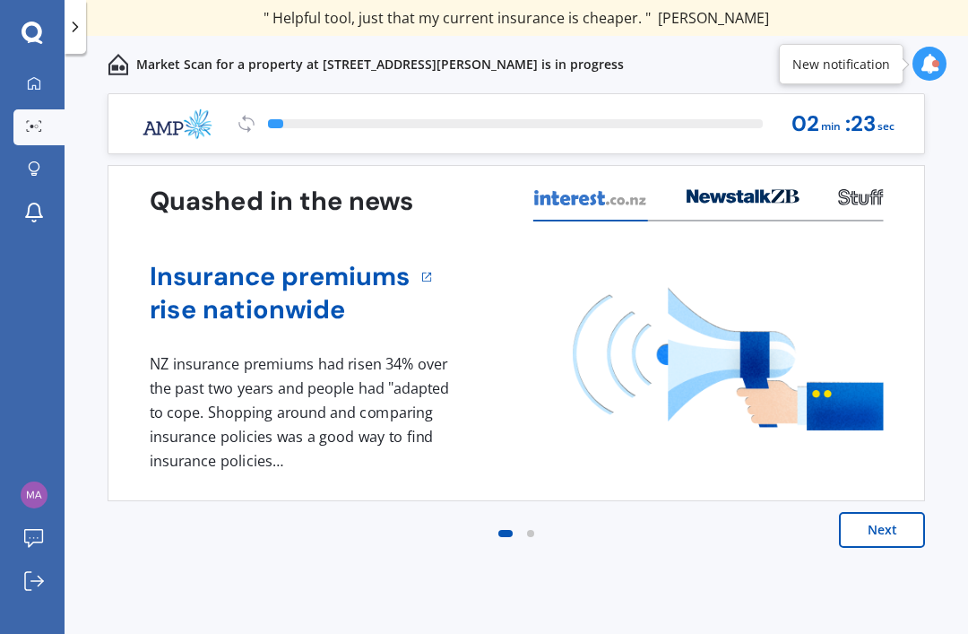
click at [891, 541] on button "Next" at bounding box center [882, 530] width 86 height 36
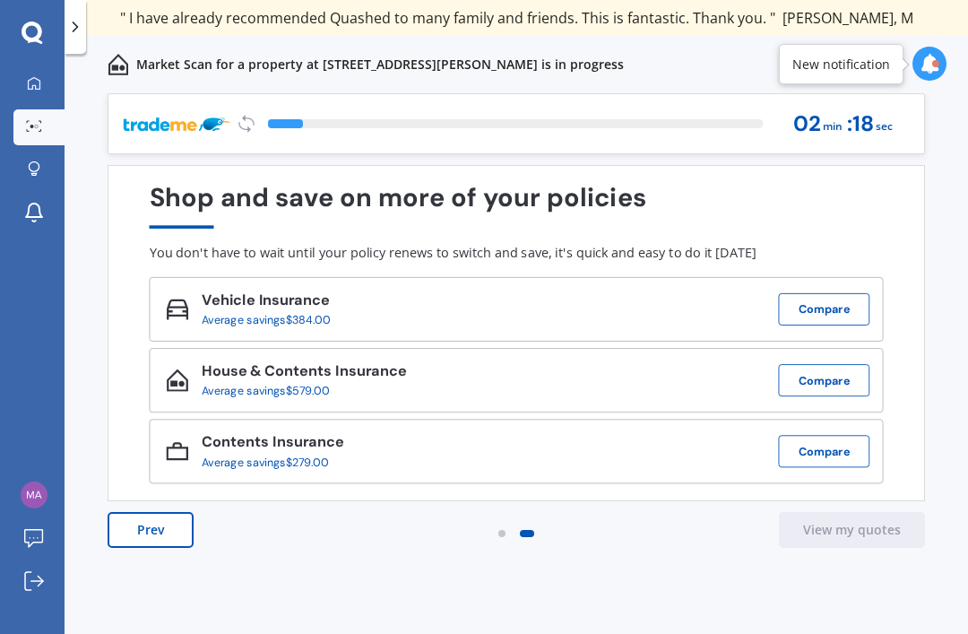
click at [160, 534] on button "Prev" at bounding box center [151, 530] width 86 height 36
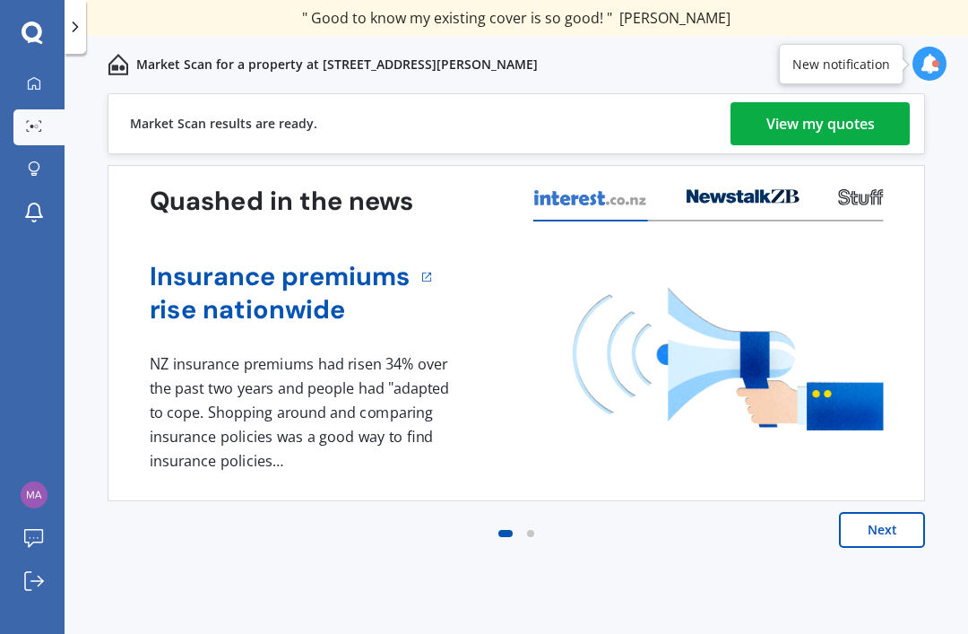
click at [863, 126] on div "View my quotes" at bounding box center [820, 123] width 108 height 43
